Goal: Task Accomplishment & Management: Manage account settings

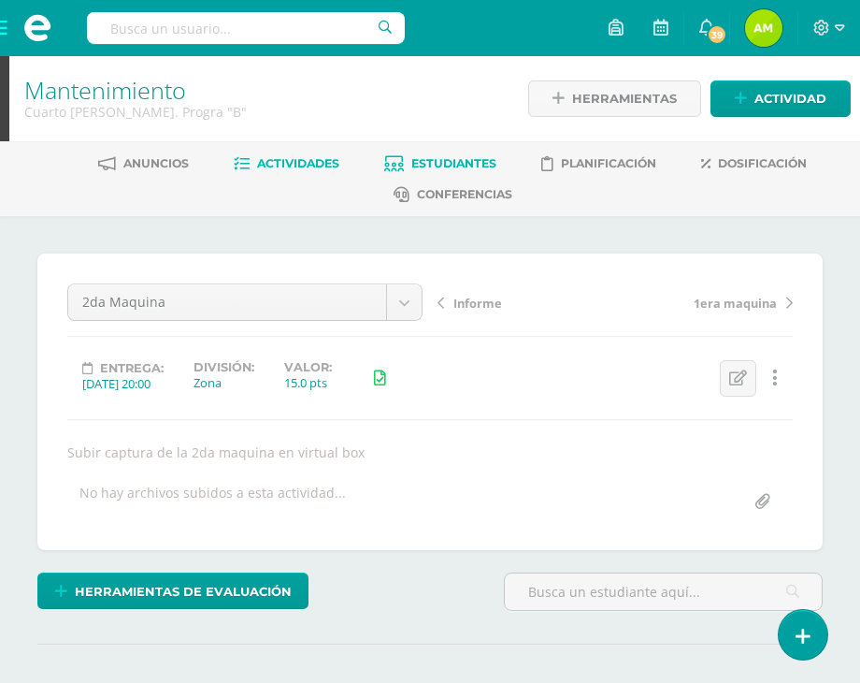
click at [471, 158] on span "Estudiantes" at bounding box center [453, 163] width 85 height 14
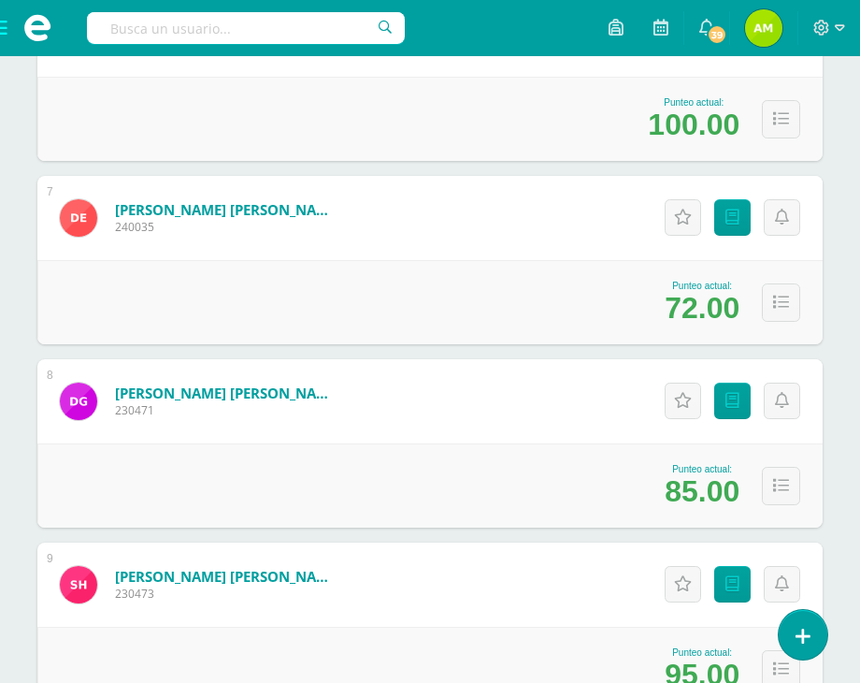
scroll to position [1403, 0]
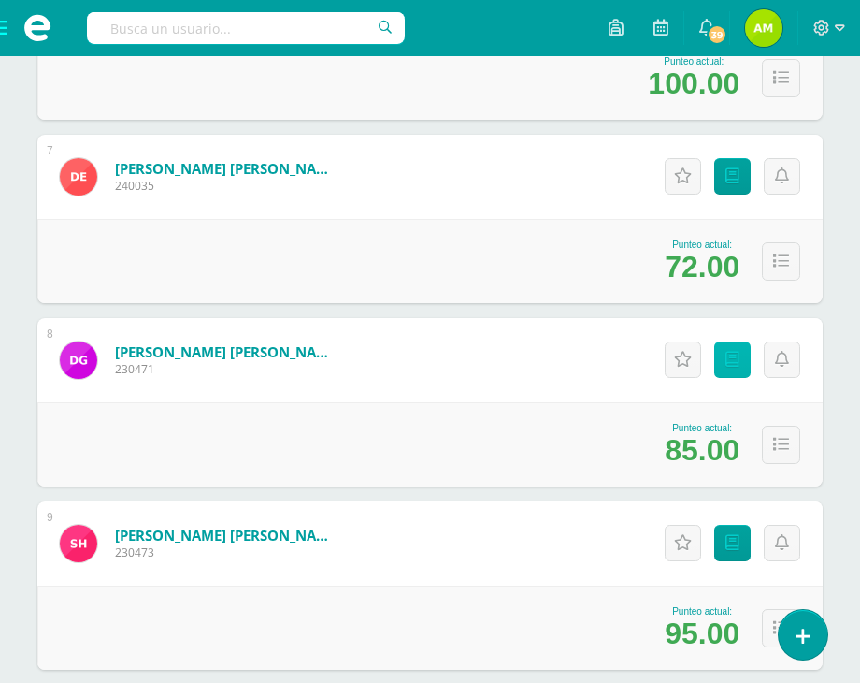
click at [726, 360] on icon at bounding box center [733, 360] width 14 height 16
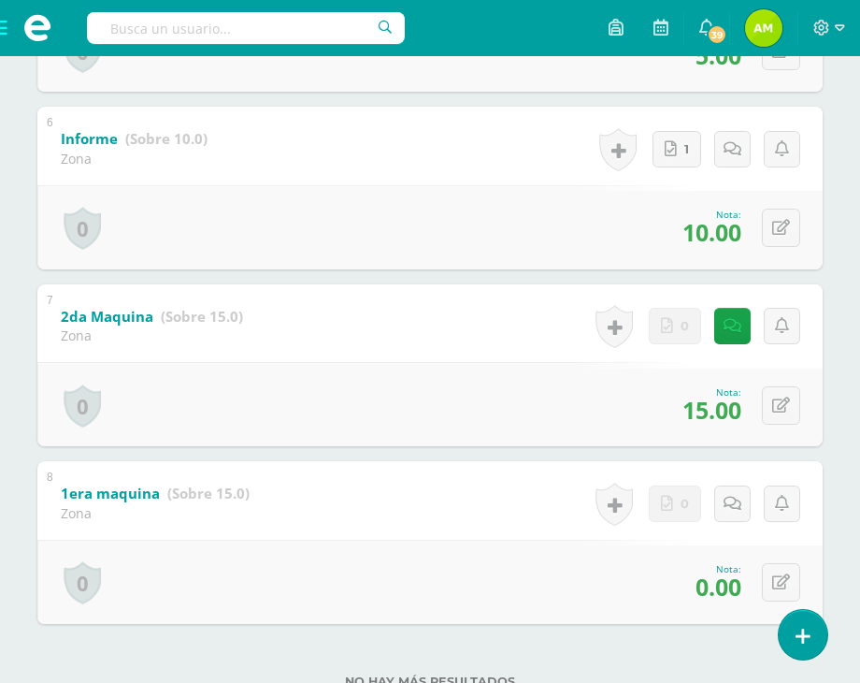
scroll to position [1347, 0]
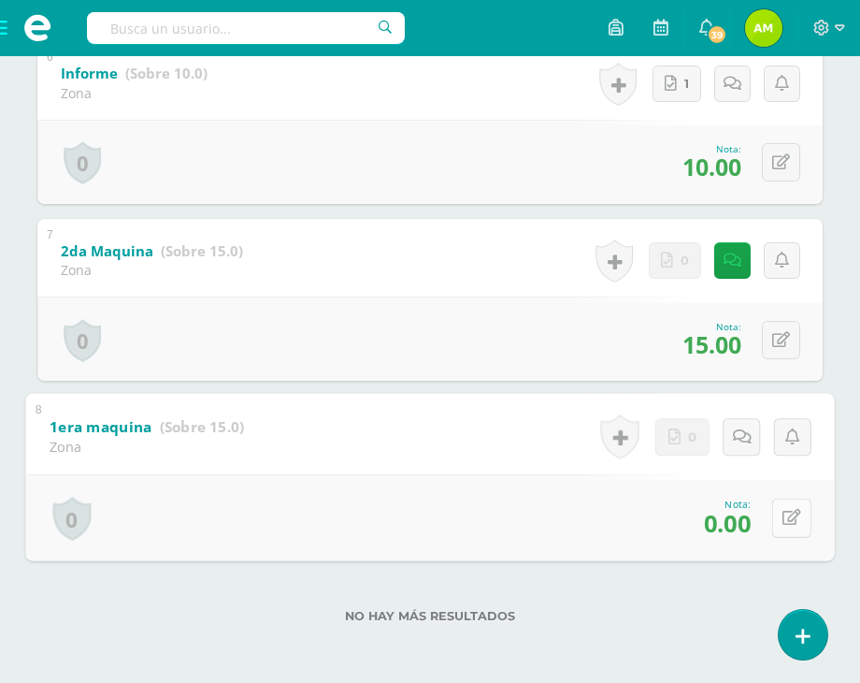
click at [791, 513] on button at bounding box center [791, 517] width 39 height 39
type input "15"
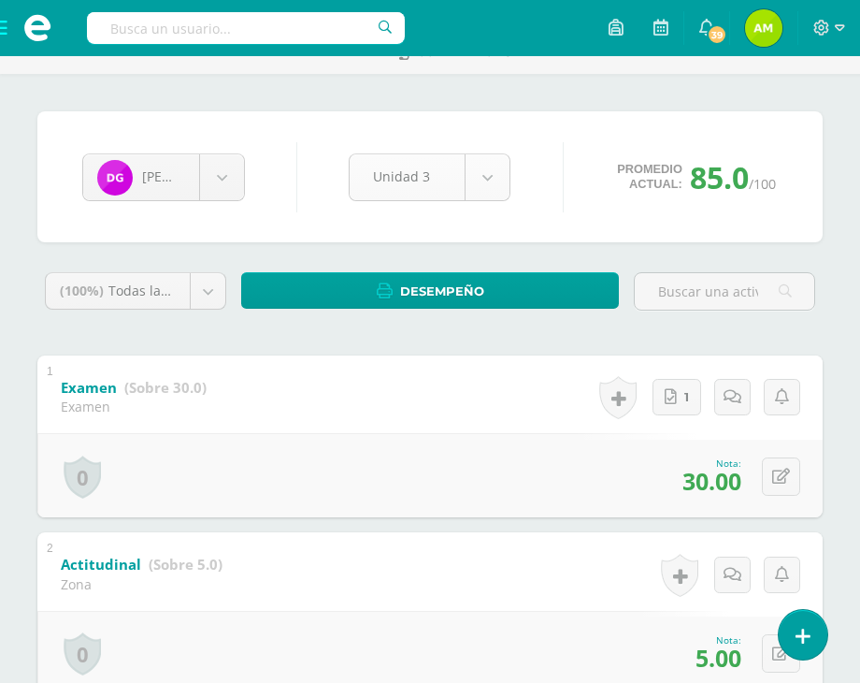
scroll to position [0, 0]
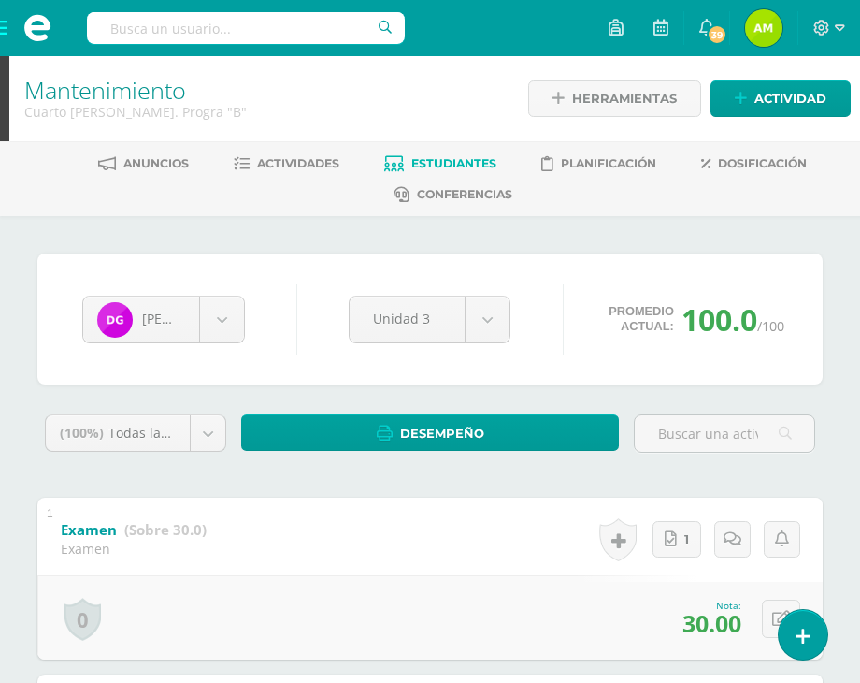
click at [419, 151] on link "Estudiantes" at bounding box center [440, 164] width 112 height 30
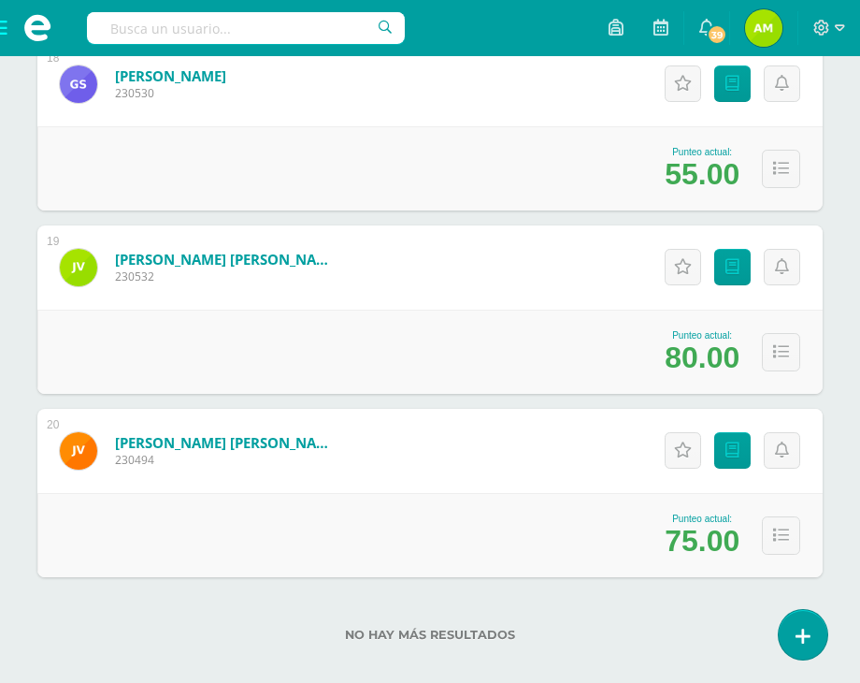
scroll to position [3530, 0]
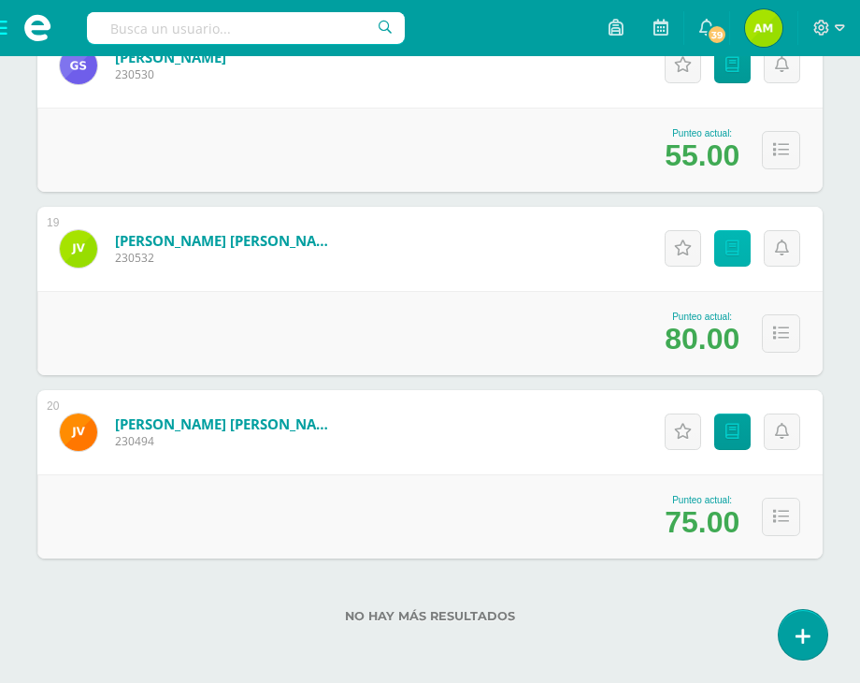
click at [732, 258] on link "Punteos" at bounding box center [732, 248] width 36 height 36
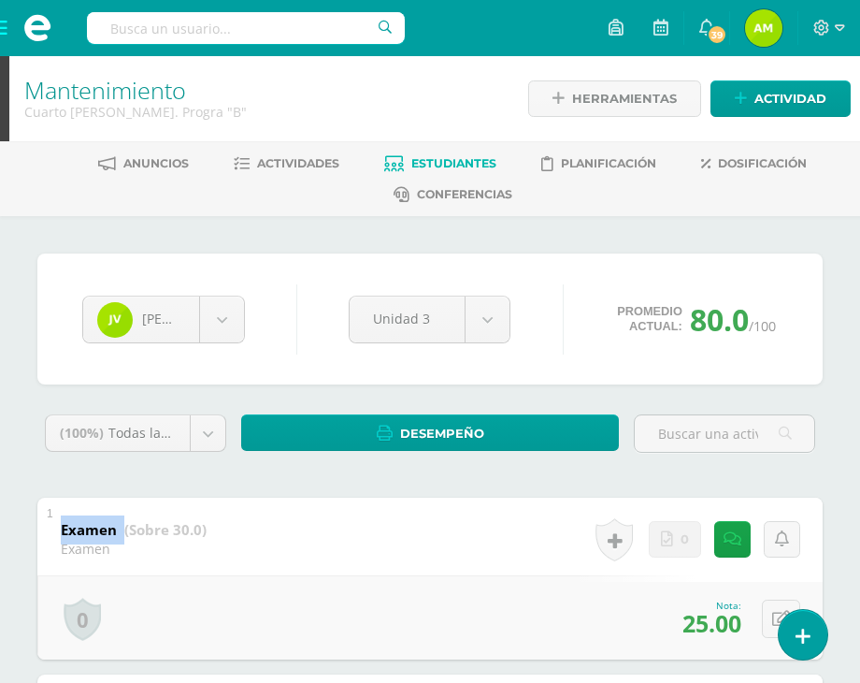
click at [394, 562] on div "1 Examen (Sobre 30.0) Examen Nota 25.00 0 Logros Logros obtenidos" at bounding box center [429, 578] width 785 height 163
click at [346, 498] on div "1 Examen (Sobre 30.0) Examen Nota 25.00 0 Logros Logros obtenidos" at bounding box center [429, 578] width 785 height 163
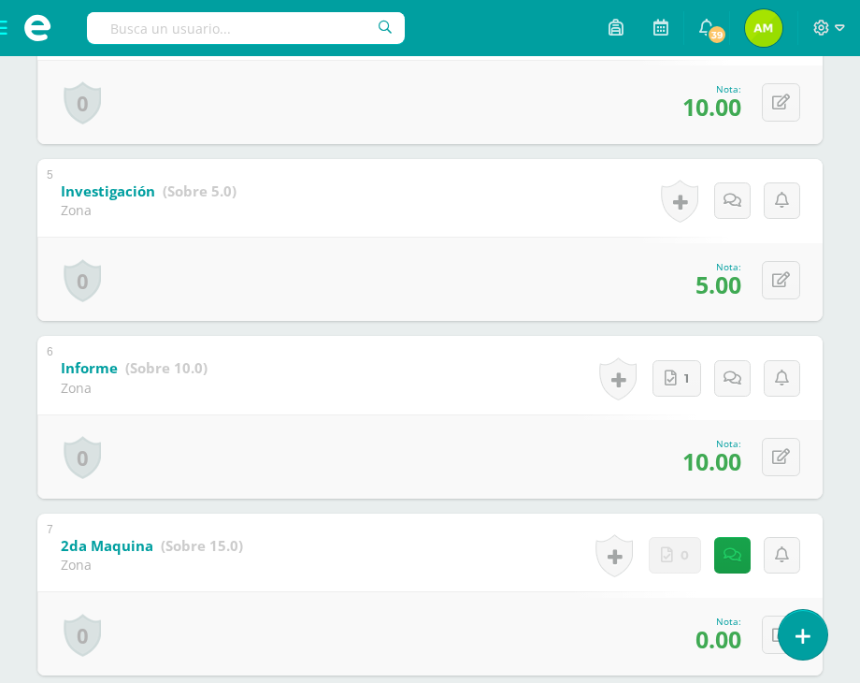
scroll to position [1347, 0]
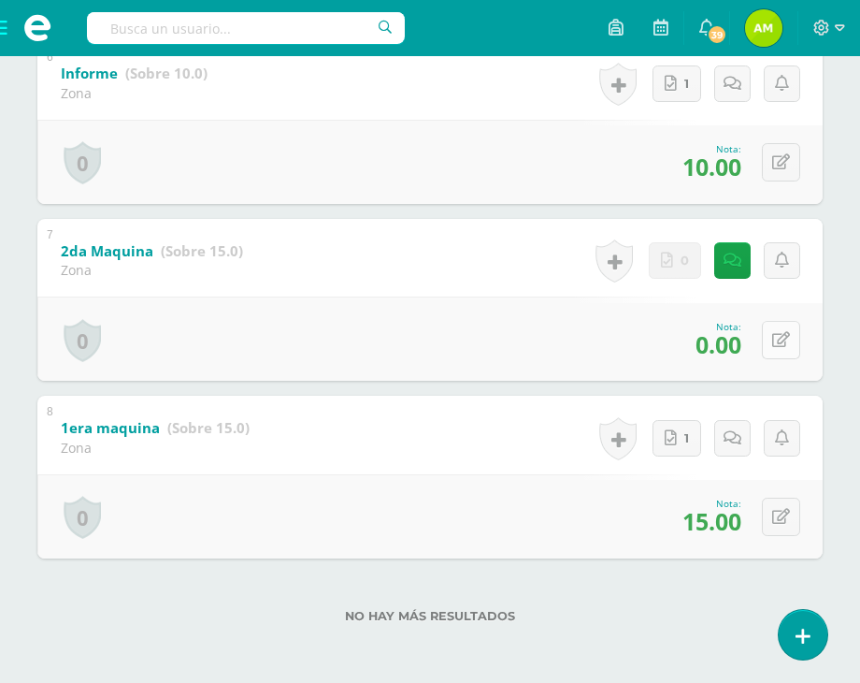
drag, startPoint x: 752, startPoint y: 338, endPoint x: 770, endPoint y: 340, distance: 18.0
click at [752, 338] on div "0 Logros Logros obtenidos Aún no hay logros agregados Nota: 0.00" at bounding box center [429, 338] width 785 height 84
click at [774, 339] on button at bounding box center [781, 340] width 38 height 38
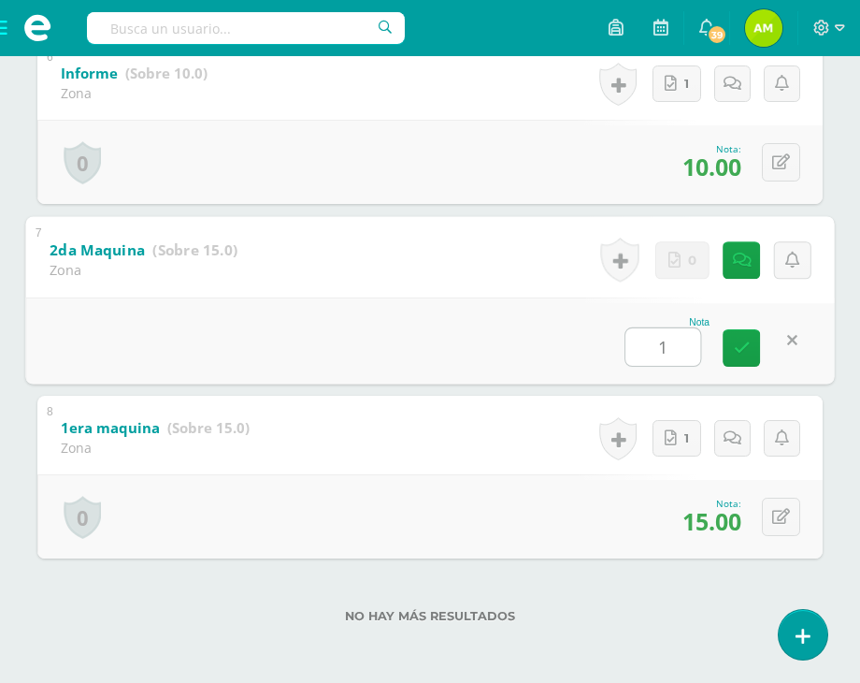
type input "15"
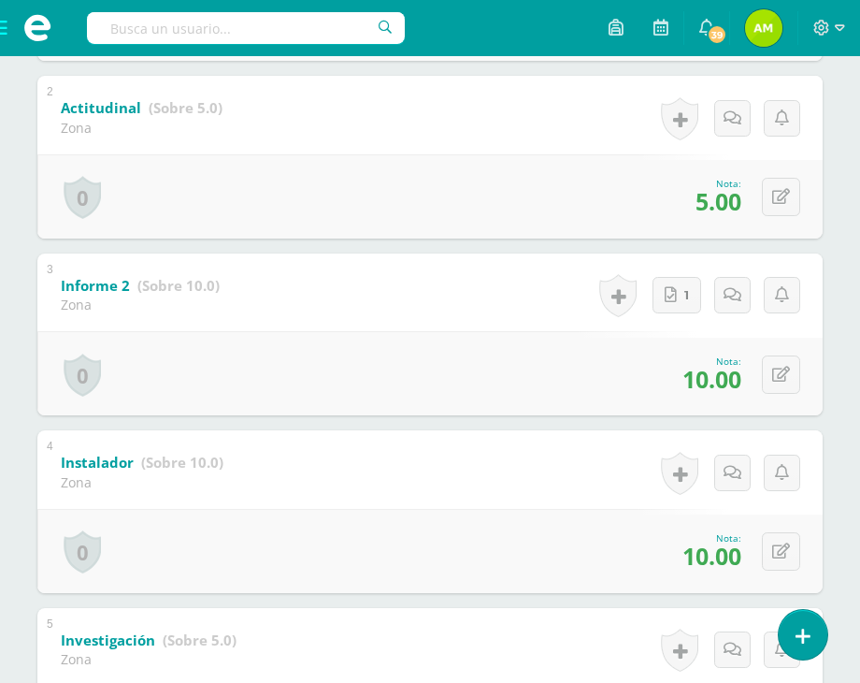
scroll to position [0, 0]
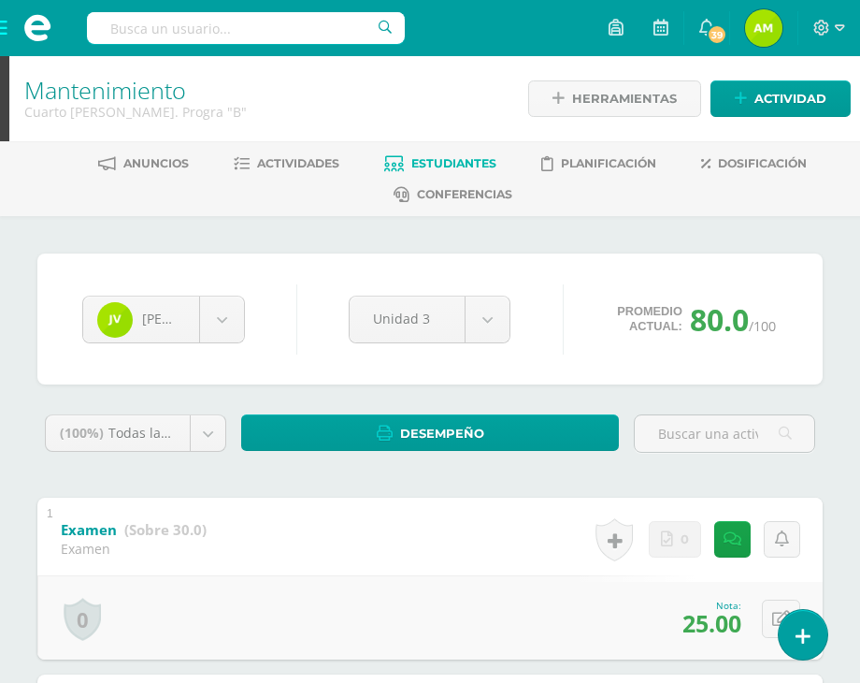
click at [416, 156] on span "Estudiantes" at bounding box center [453, 163] width 85 height 14
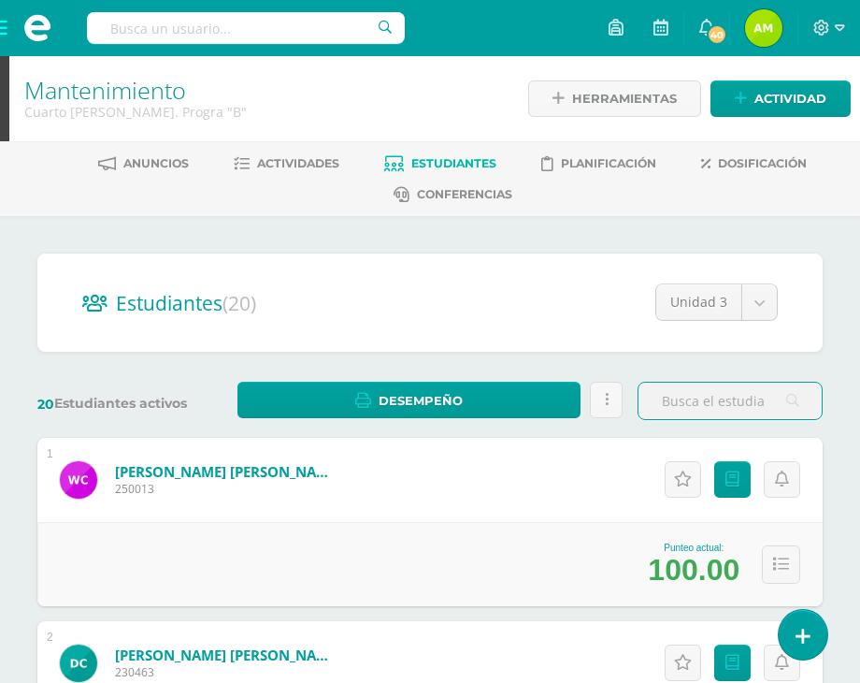
click at [382, 210] on div "Anuncios Actividades Estudiantes Planificación Dosificación Conferencias" at bounding box center [452, 178] width 905 height 75
click at [4, 35] on span at bounding box center [37, 28] width 75 height 56
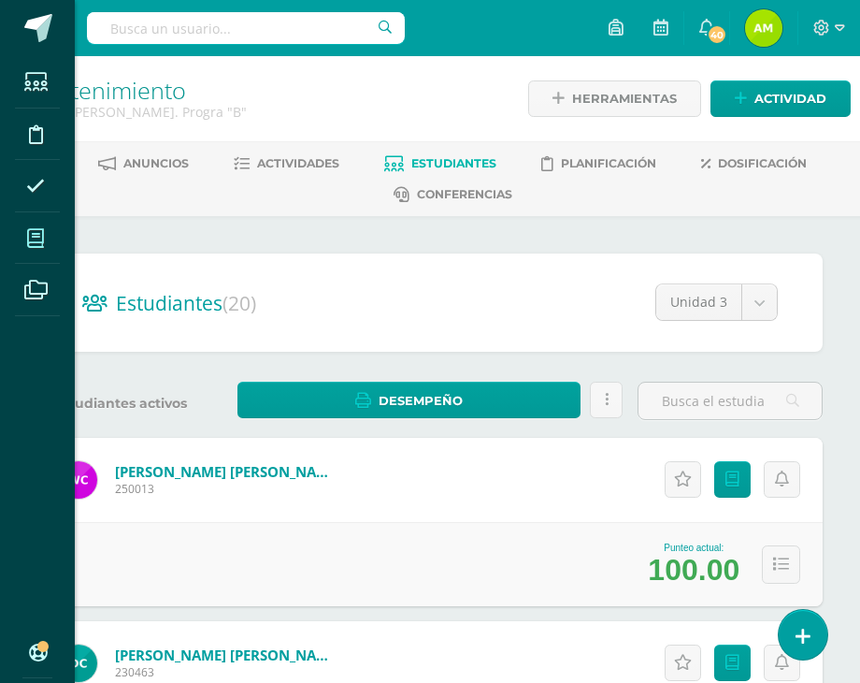
click at [39, 239] on icon at bounding box center [35, 238] width 17 height 19
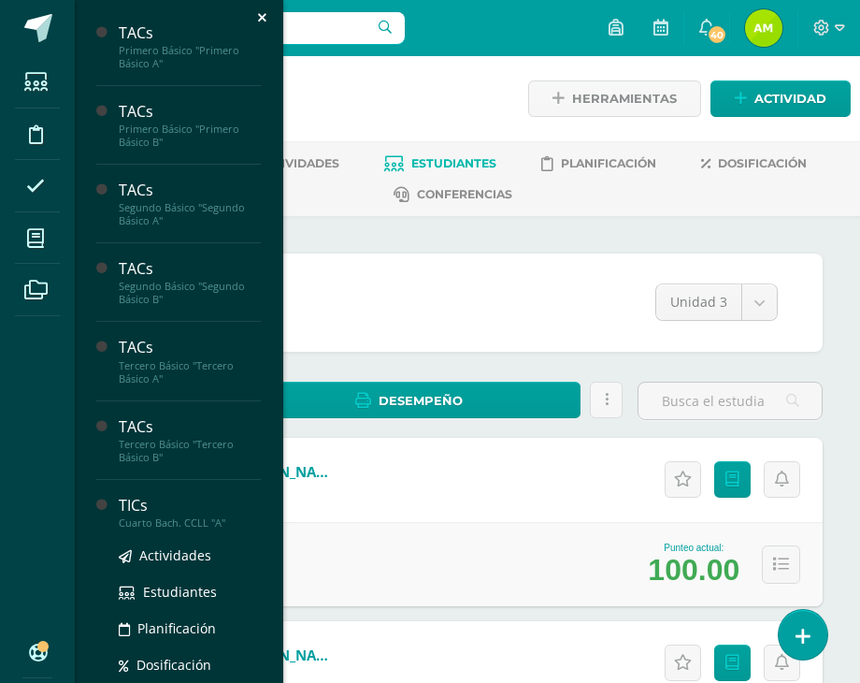
scroll to position [94, 0]
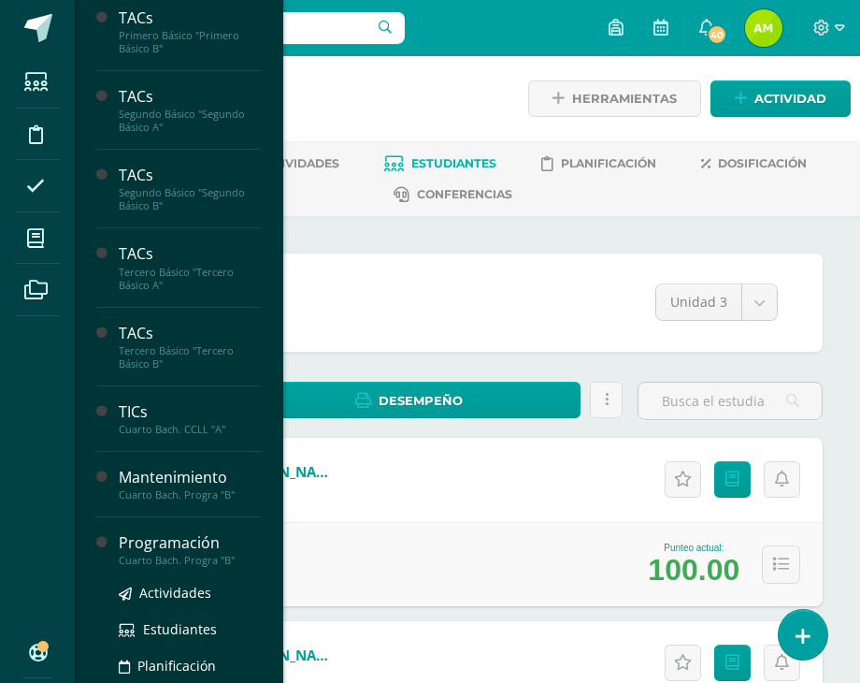
click at [135, 543] on div "Programación" at bounding box center [190, 543] width 142 height 22
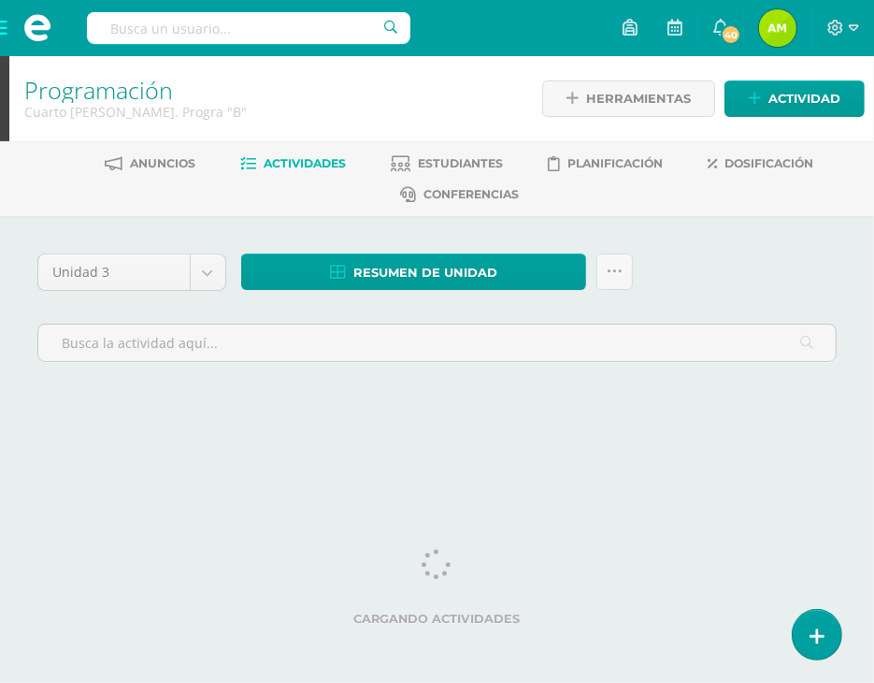
drag, startPoint x: 140, startPoint y: 596, endPoint x: 22, endPoint y: 557, distance: 123.9
click at [130, 592] on div "Cargando actividades" at bounding box center [437, 591] width 800 height 84
